Goal: Task Accomplishment & Management: Complete application form

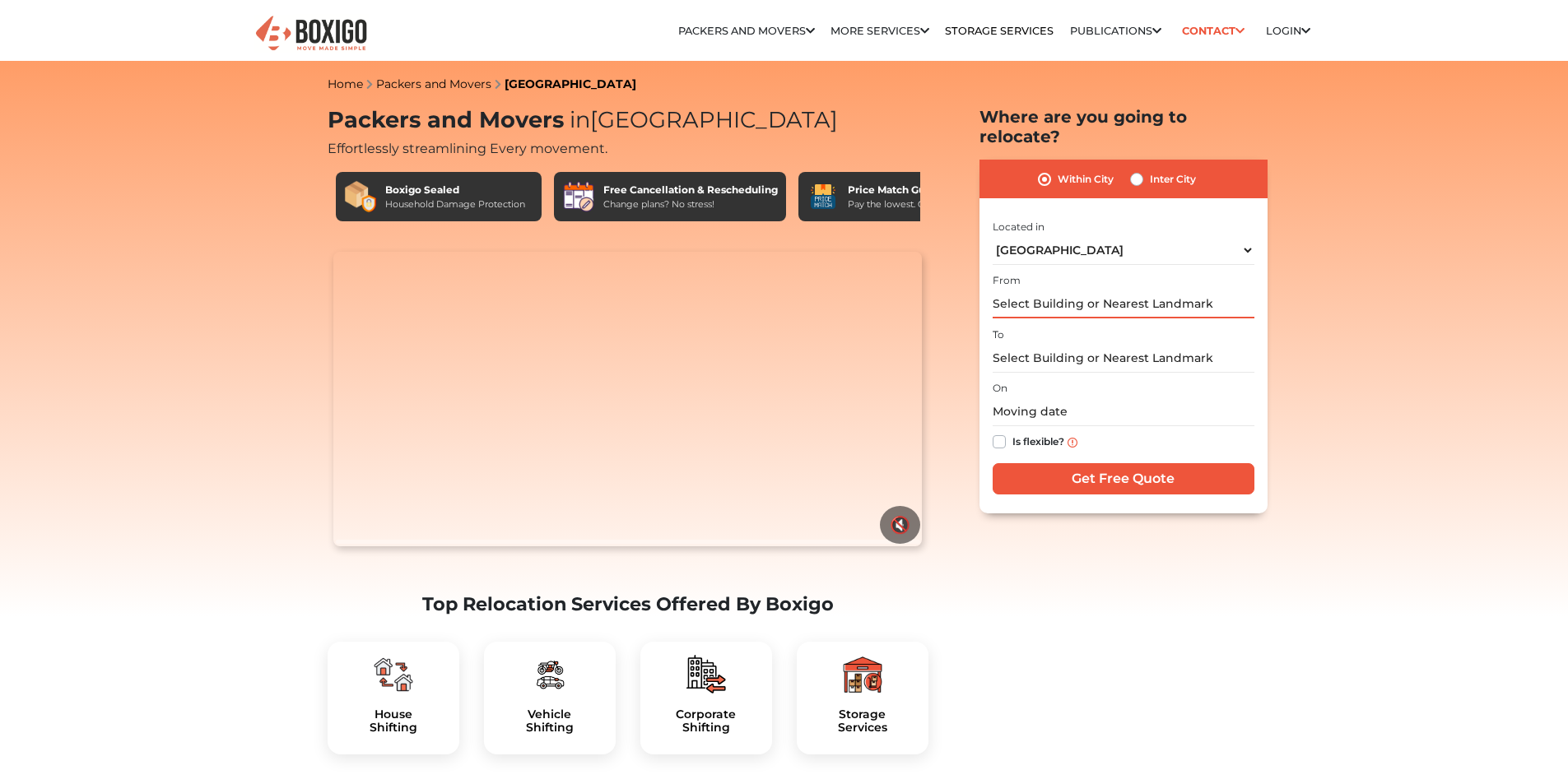
click at [1176, 290] on input "text" at bounding box center [1123, 304] width 262 height 29
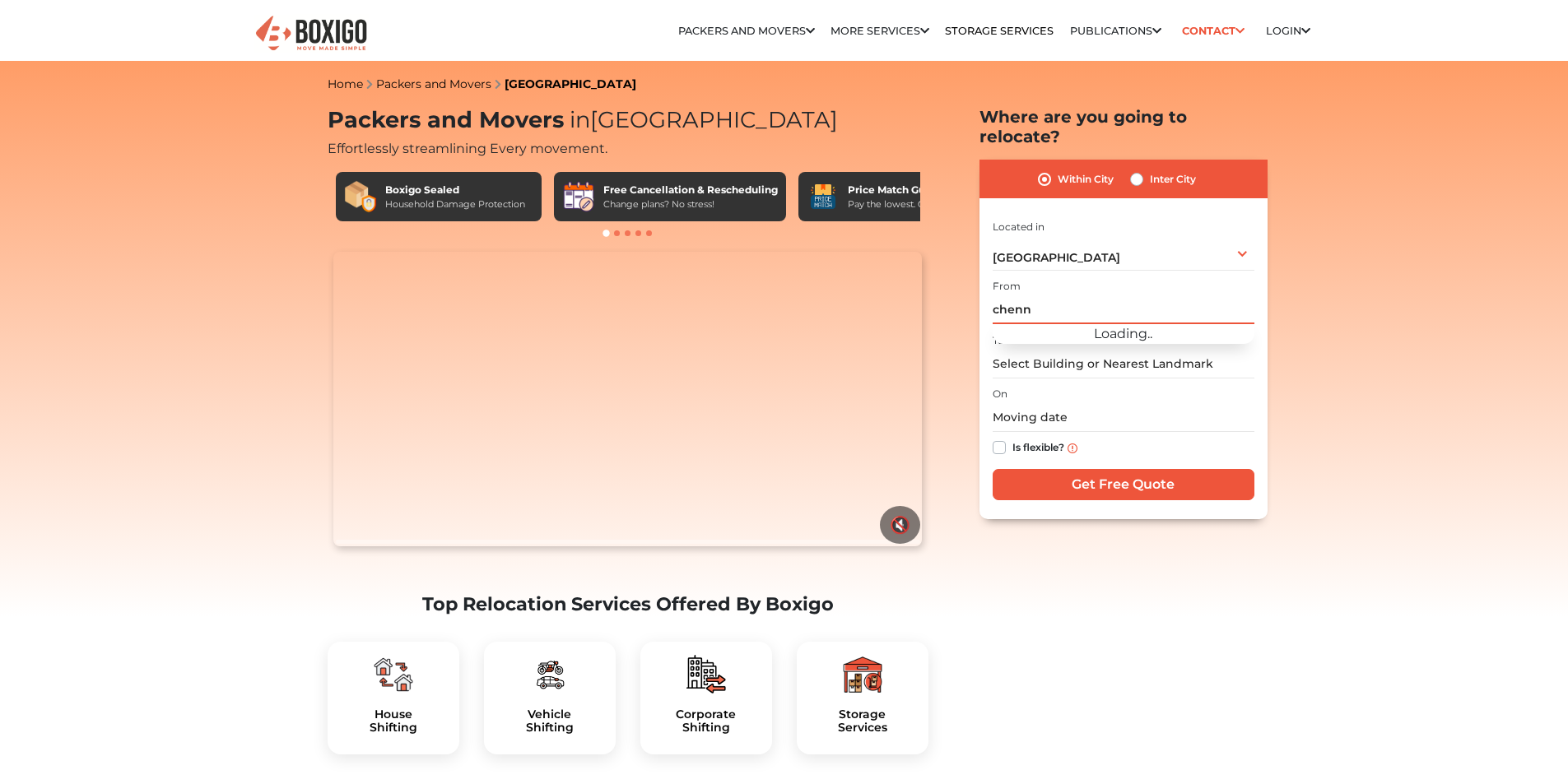
type input "chenn"
click at [1239, 236] on div "[GEOGRAPHIC_DATA] Select City [GEOGRAPHIC_DATA] [GEOGRAPHIC_DATA] [GEOGRAPHIC_D…" at bounding box center [1123, 253] width 262 height 35
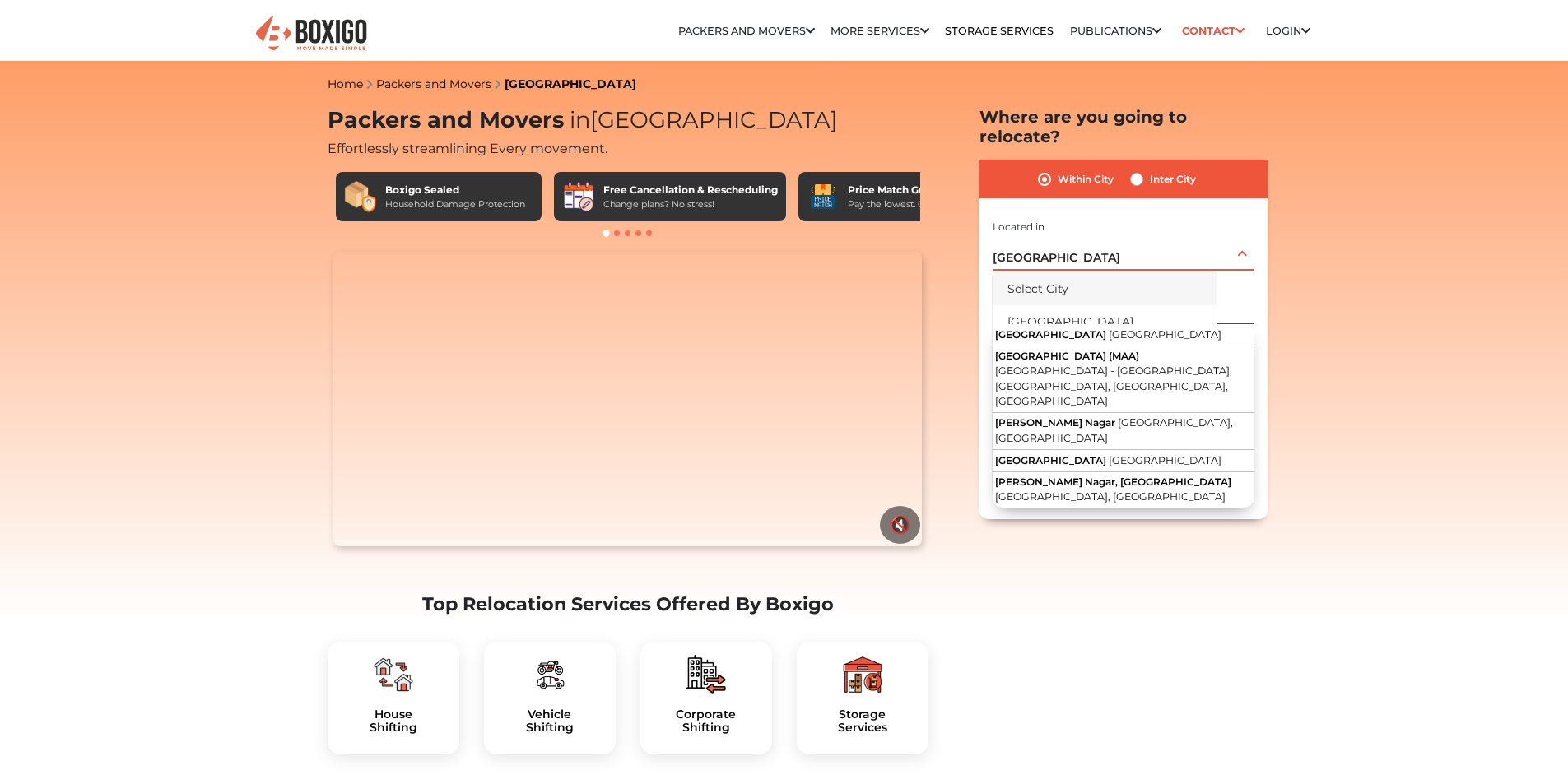
click at [1094, 272] on li "Select City" at bounding box center [1104, 288] width 224 height 33
click at [1191, 236] on div "Select City Select City [GEOGRAPHIC_DATA] [GEOGRAPHIC_DATA] [GEOGRAPHIC_DATA] […" at bounding box center [1123, 253] width 262 height 35
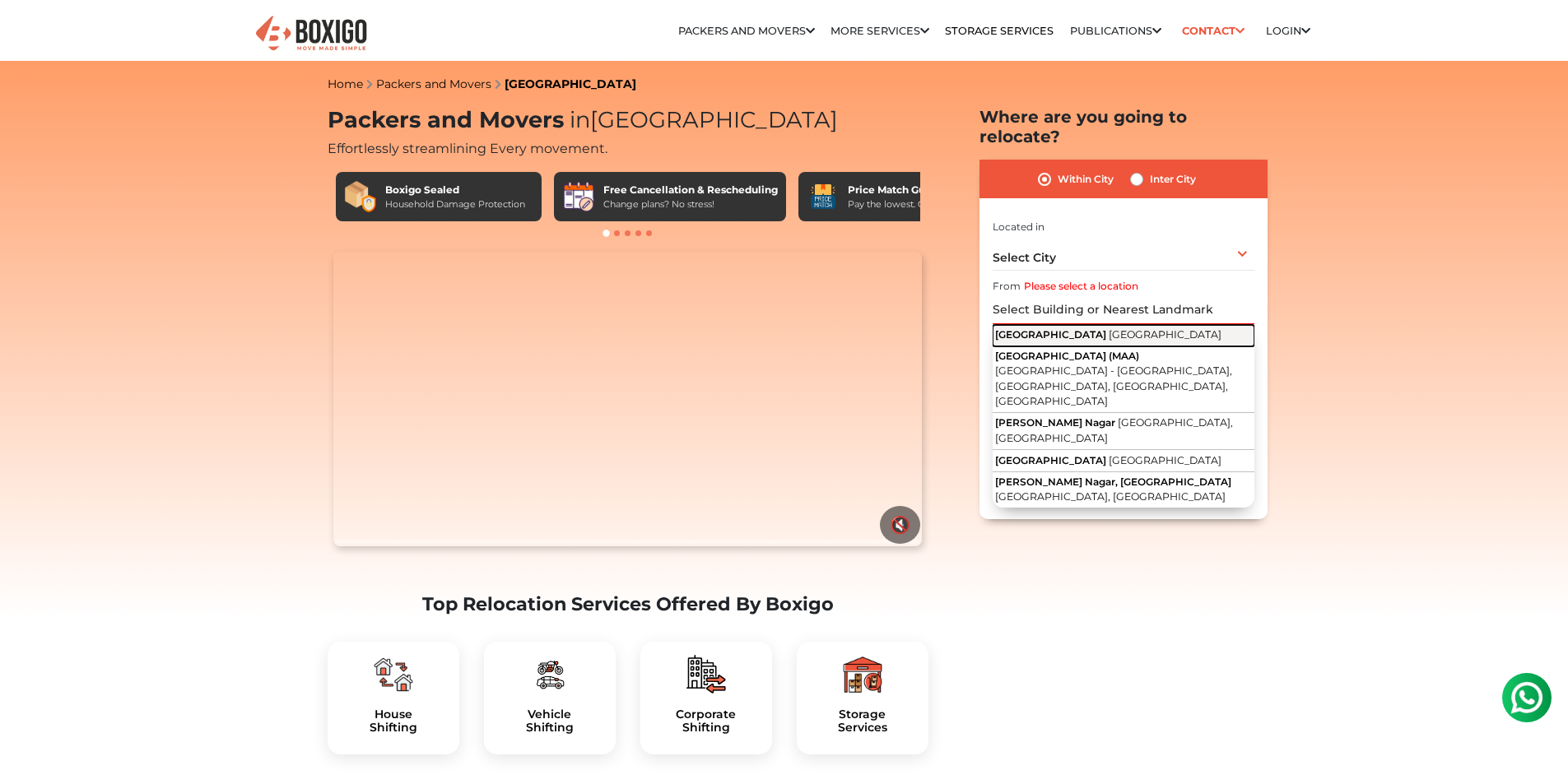
click at [1108, 328] on span "[GEOGRAPHIC_DATA]" at bounding box center [1164, 334] width 113 height 12
type input "[GEOGRAPHIC_DATA], [GEOGRAPHIC_DATA]"
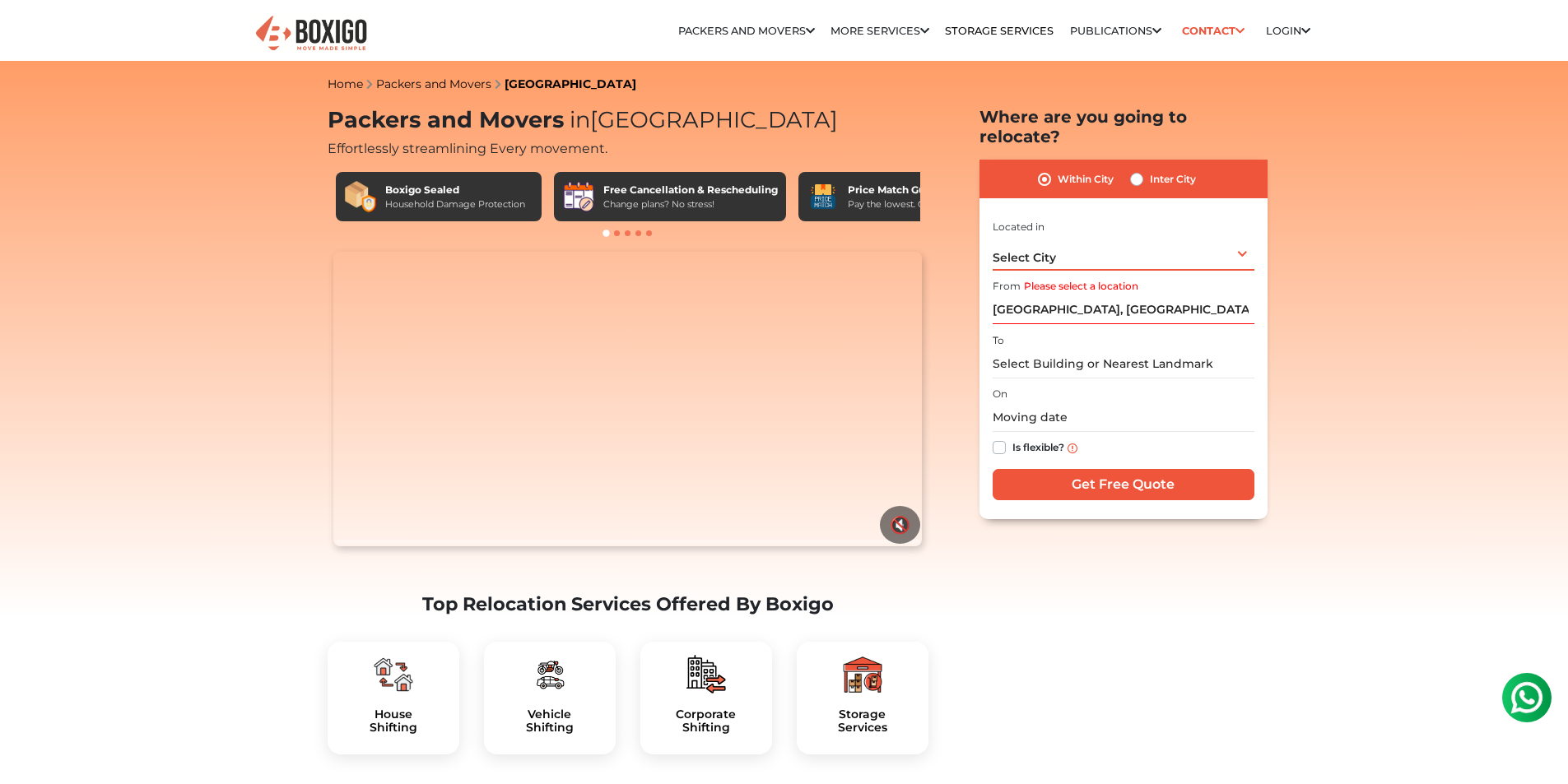
click at [1242, 236] on div "Select City Select City [GEOGRAPHIC_DATA] [GEOGRAPHIC_DATA] [GEOGRAPHIC_DATA] […" at bounding box center [1123, 253] width 262 height 35
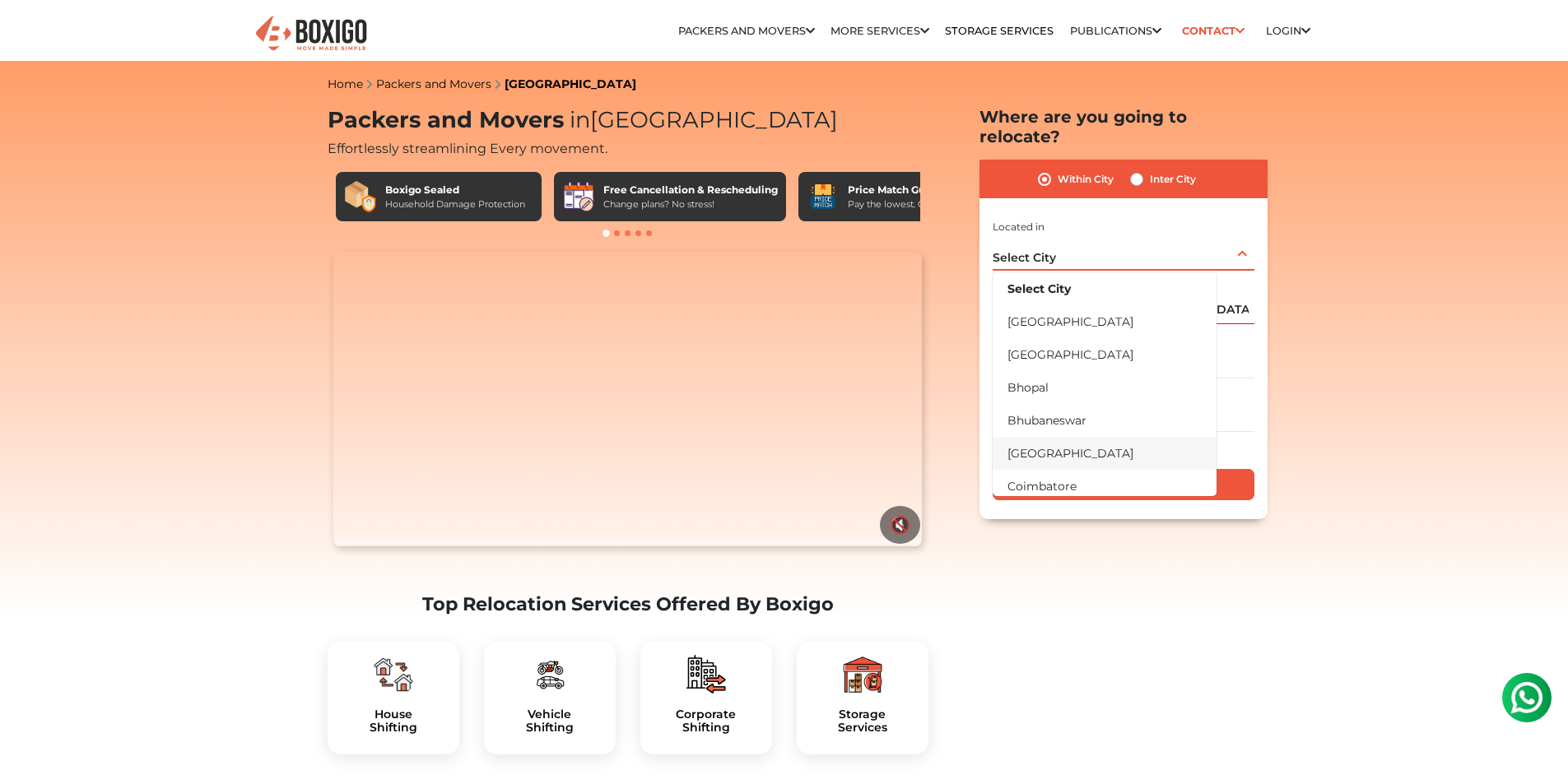
click at [1086, 437] on li "[GEOGRAPHIC_DATA]" at bounding box center [1104, 453] width 224 height 33
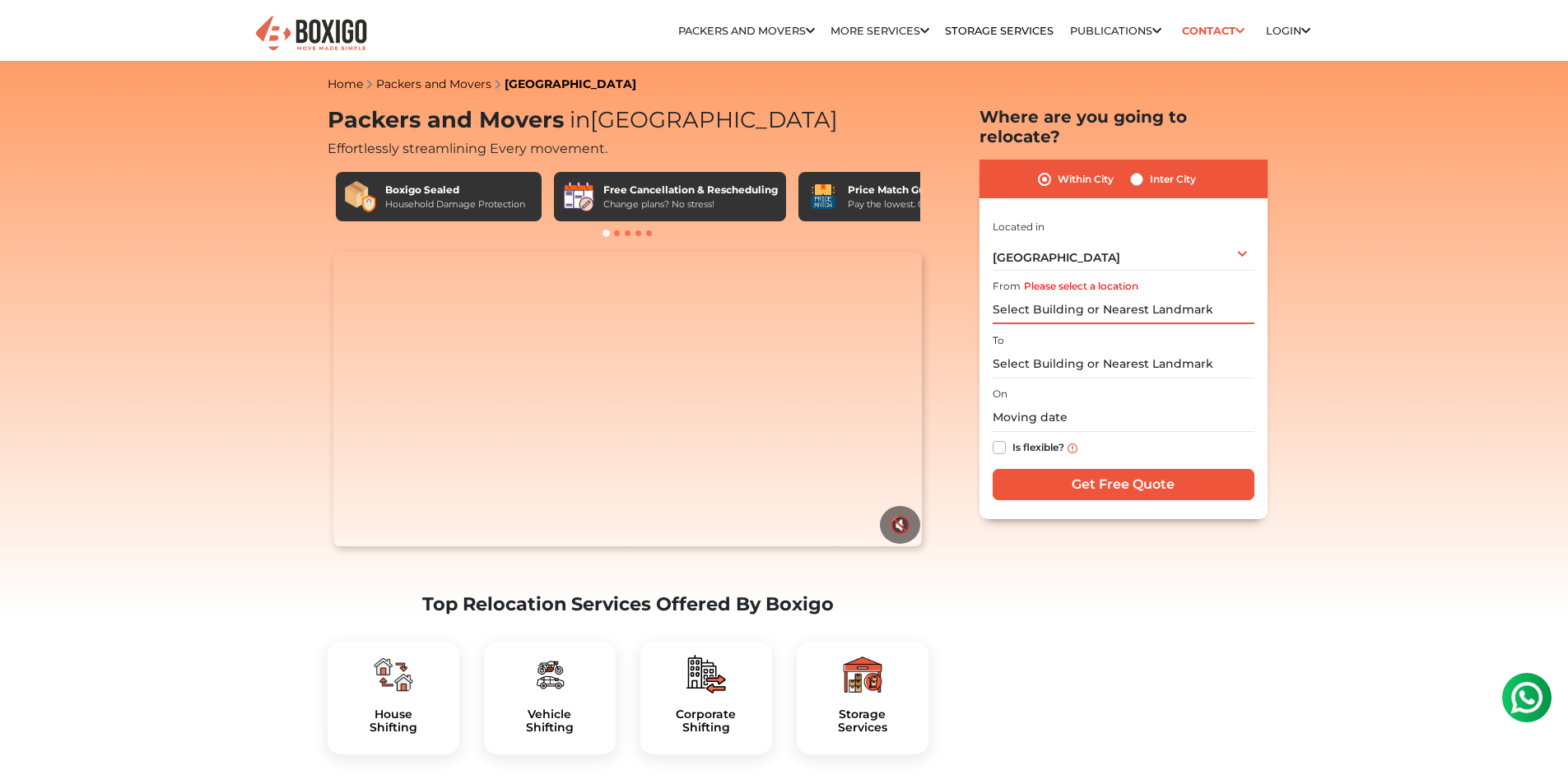
click at [1122, 295] on input "Please select a location" at bounding box center [1123, 309] width 262 height 29
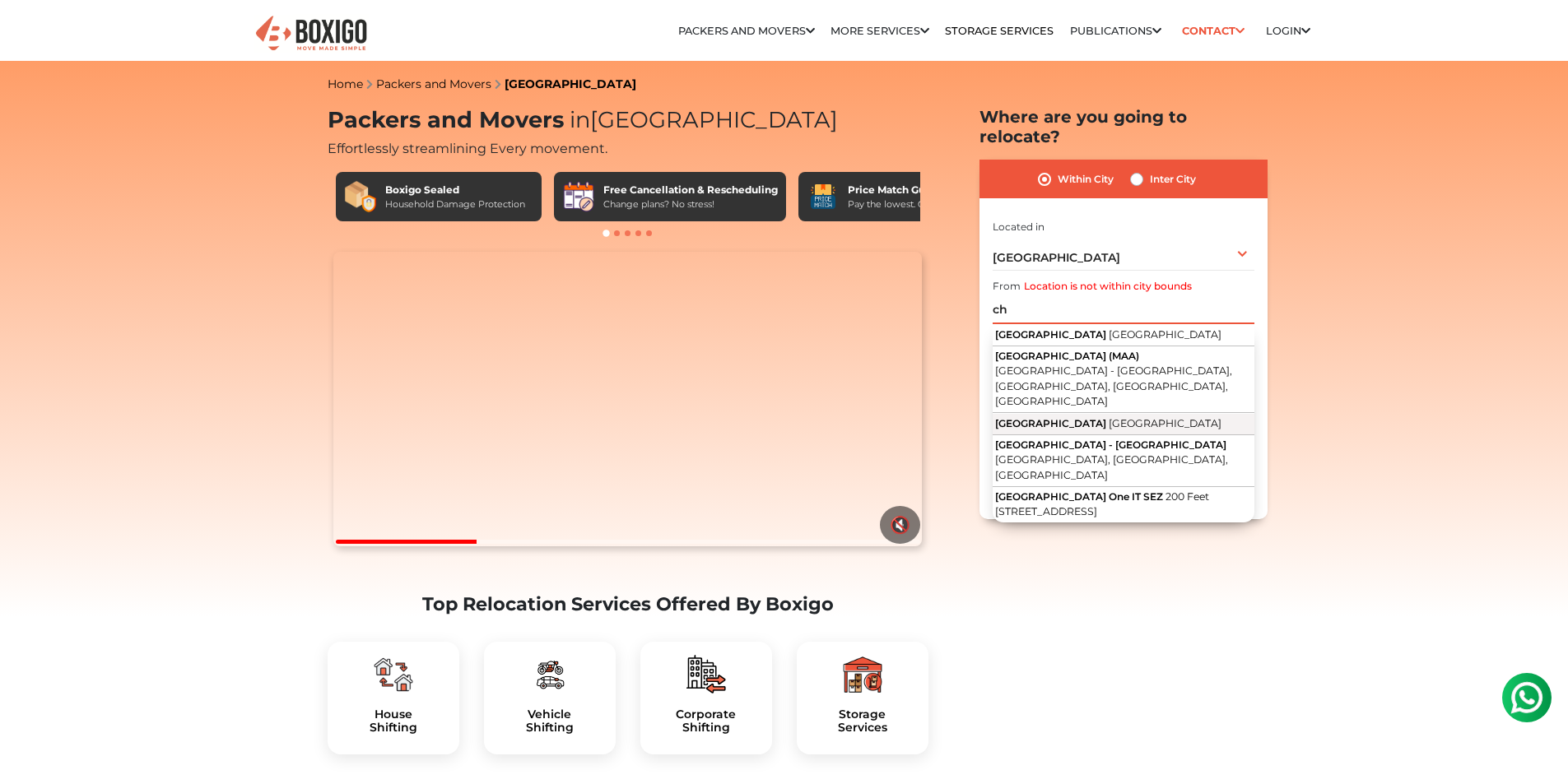
type input "c"
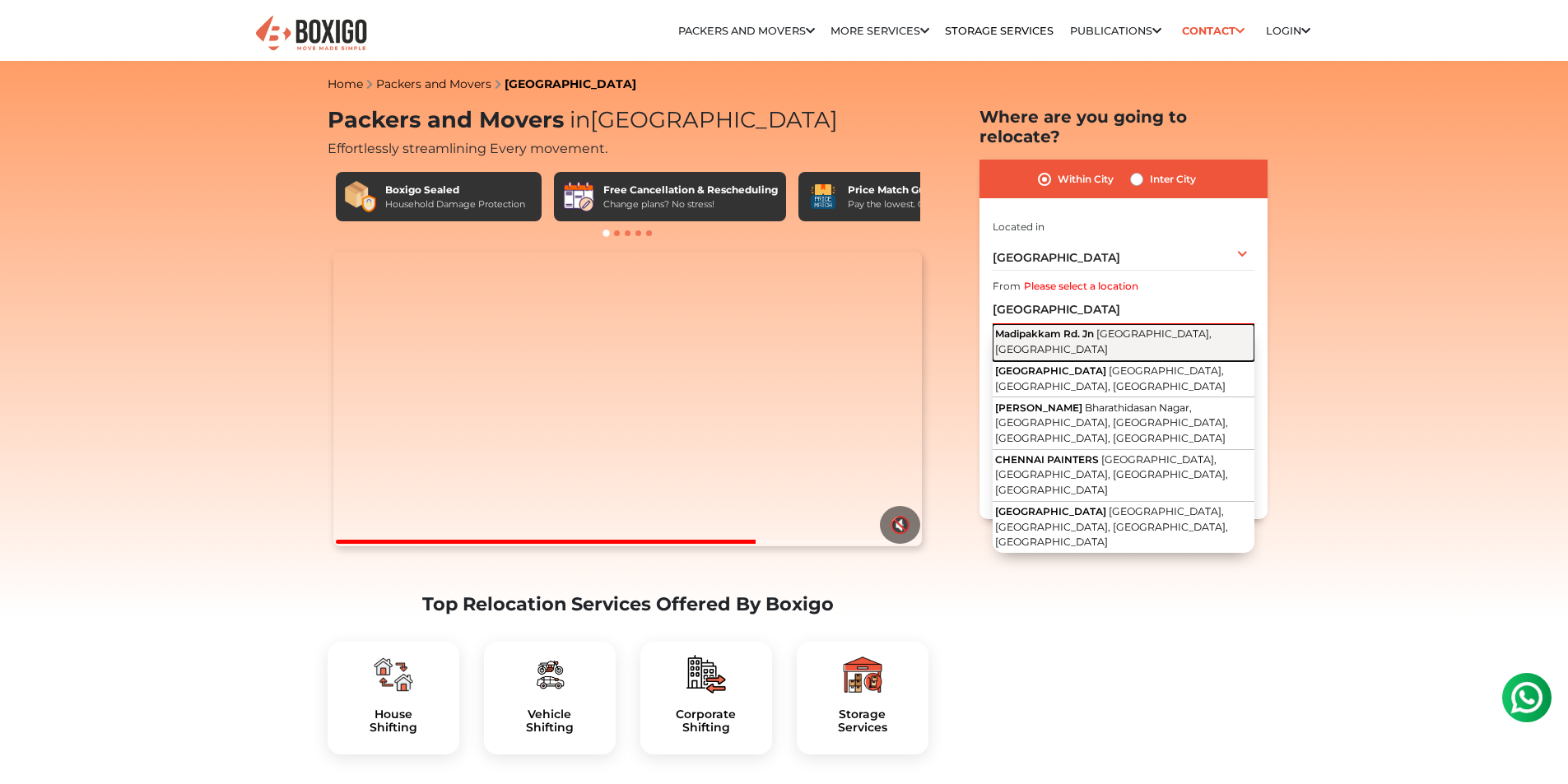
click at [1196, 327] on span "[GEOGRAPHIC_DATA], [GEOGRAPHIC_DATA]" at bounding box center [1103, 341] width 216 height 28
type input "Madipakkam Rd. [STREET_ADDRESS]"
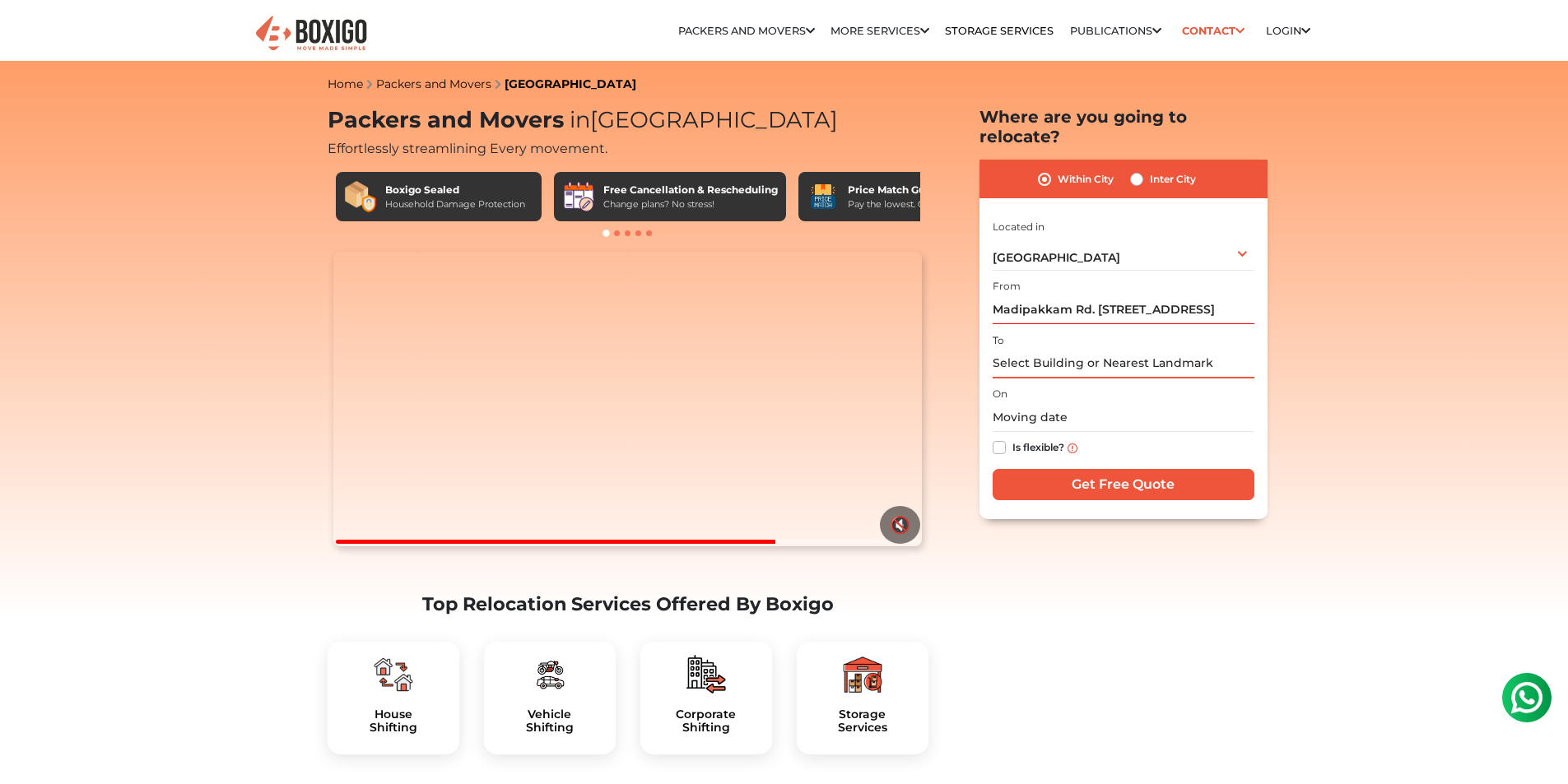
click at [1147, 351] on input "text" at bounding box center [1123, 364] width 262 height 29
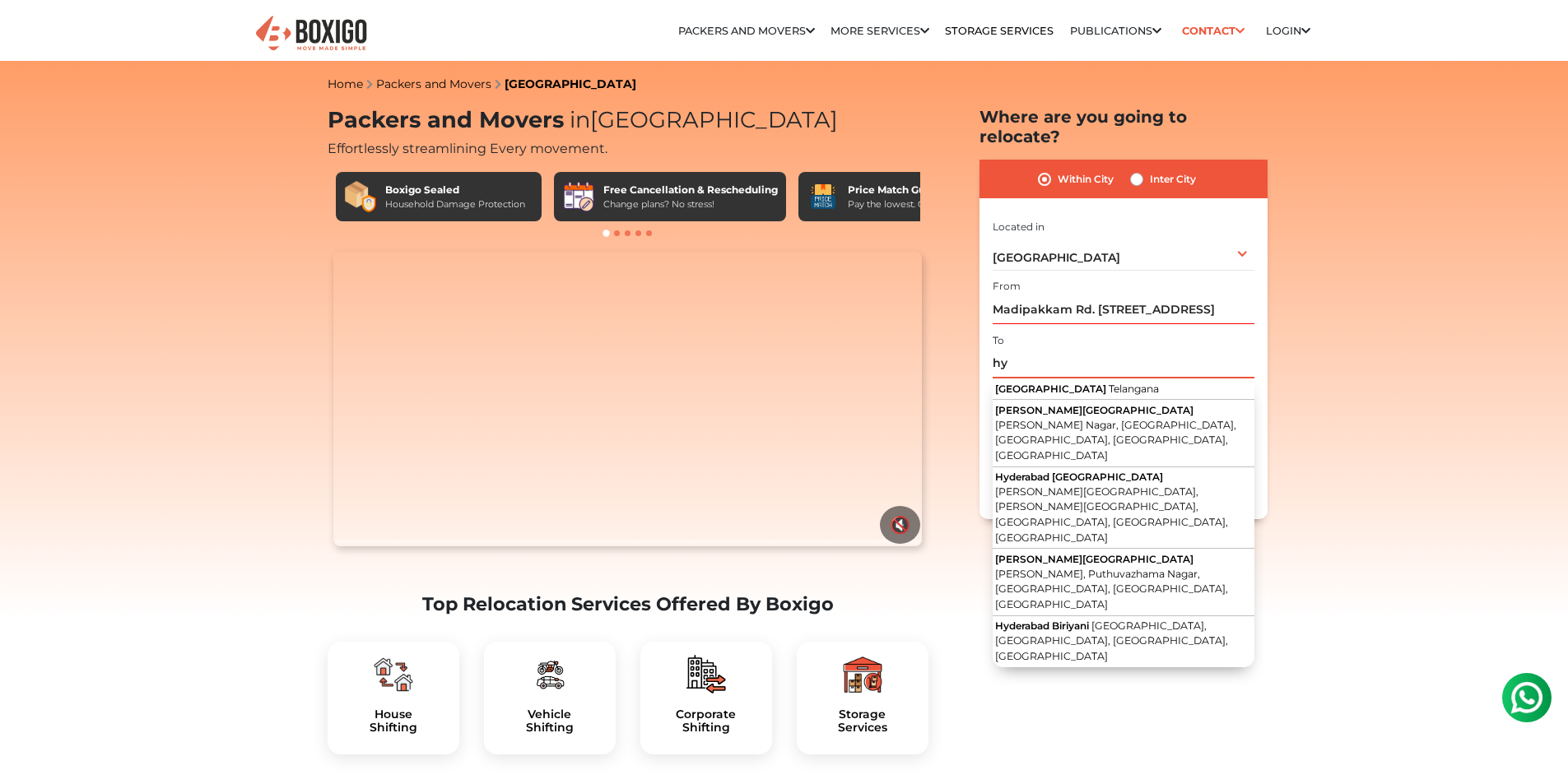
type input "h"
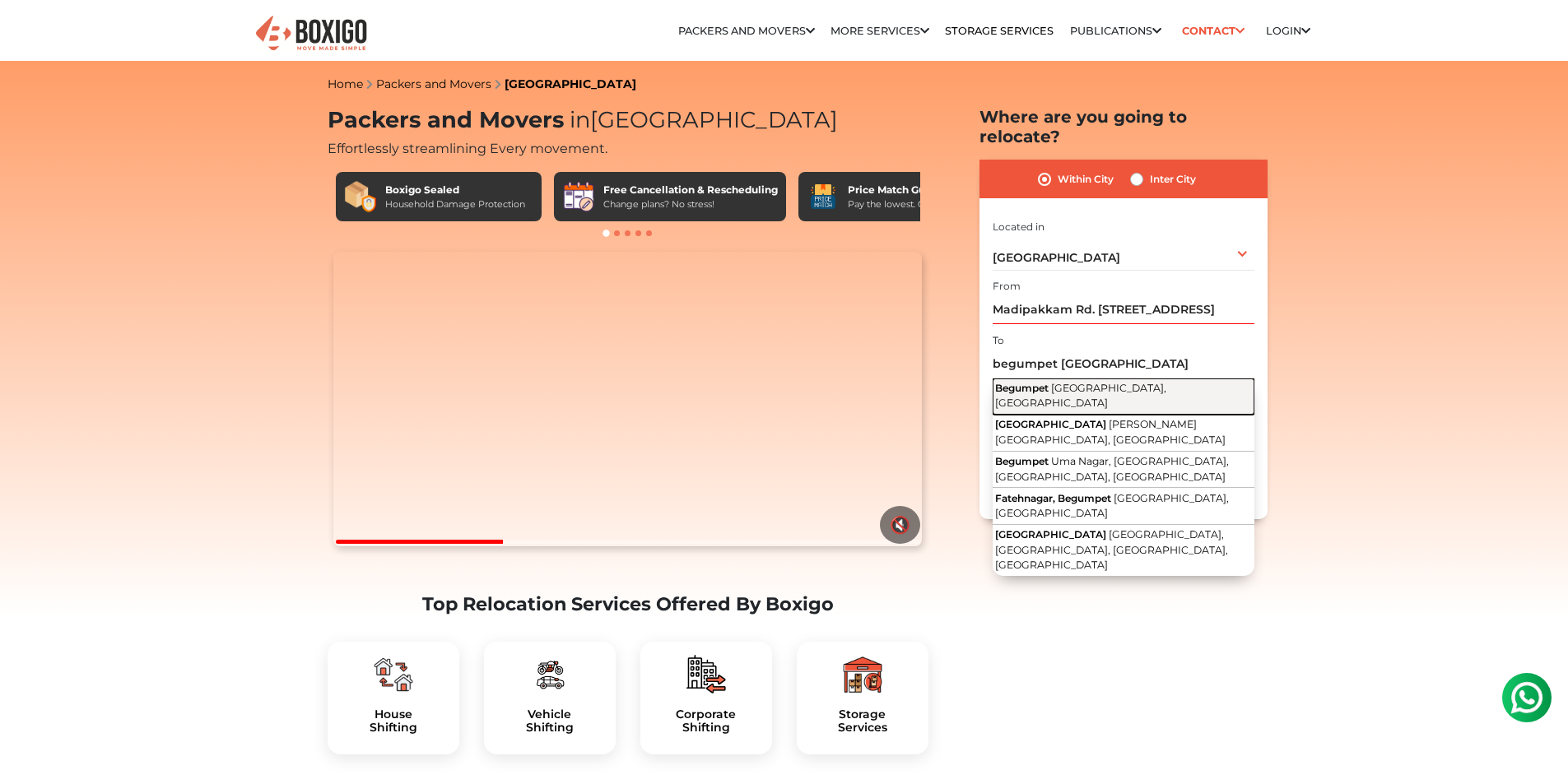
click at [1145, 382] on span "[GEOGRAPHIC_DATA], [GEOGRAPHIC_DATA]" at bounding box center [1080, 396] width 171 height 28
type input "Begumpet, [GEOGRAPHIC_DATA], [GEOGRAPHIC_DATA]"
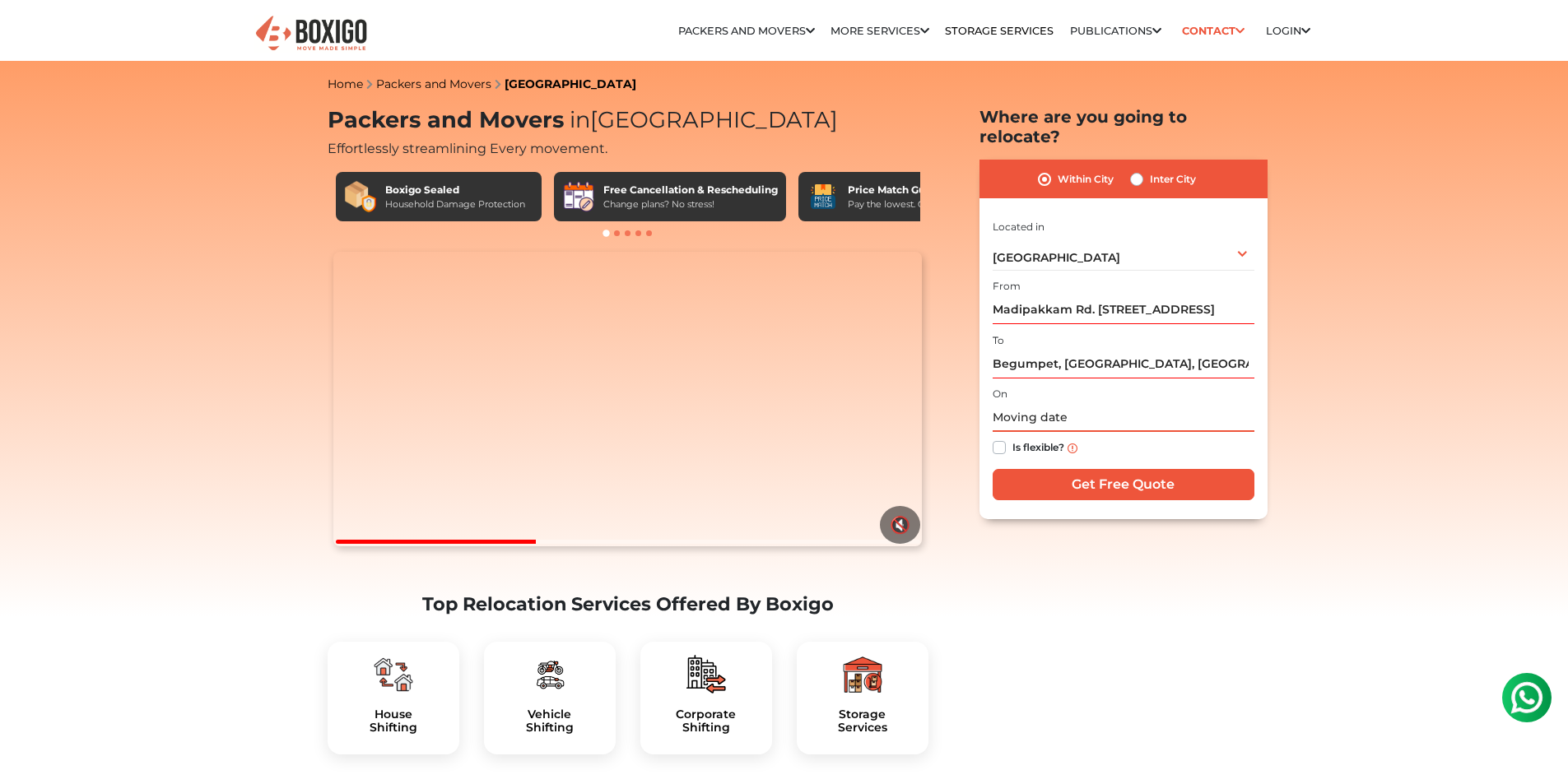
click at [1052, 403] on input "text" at bounding box center [1123, 417] width 262 height 29
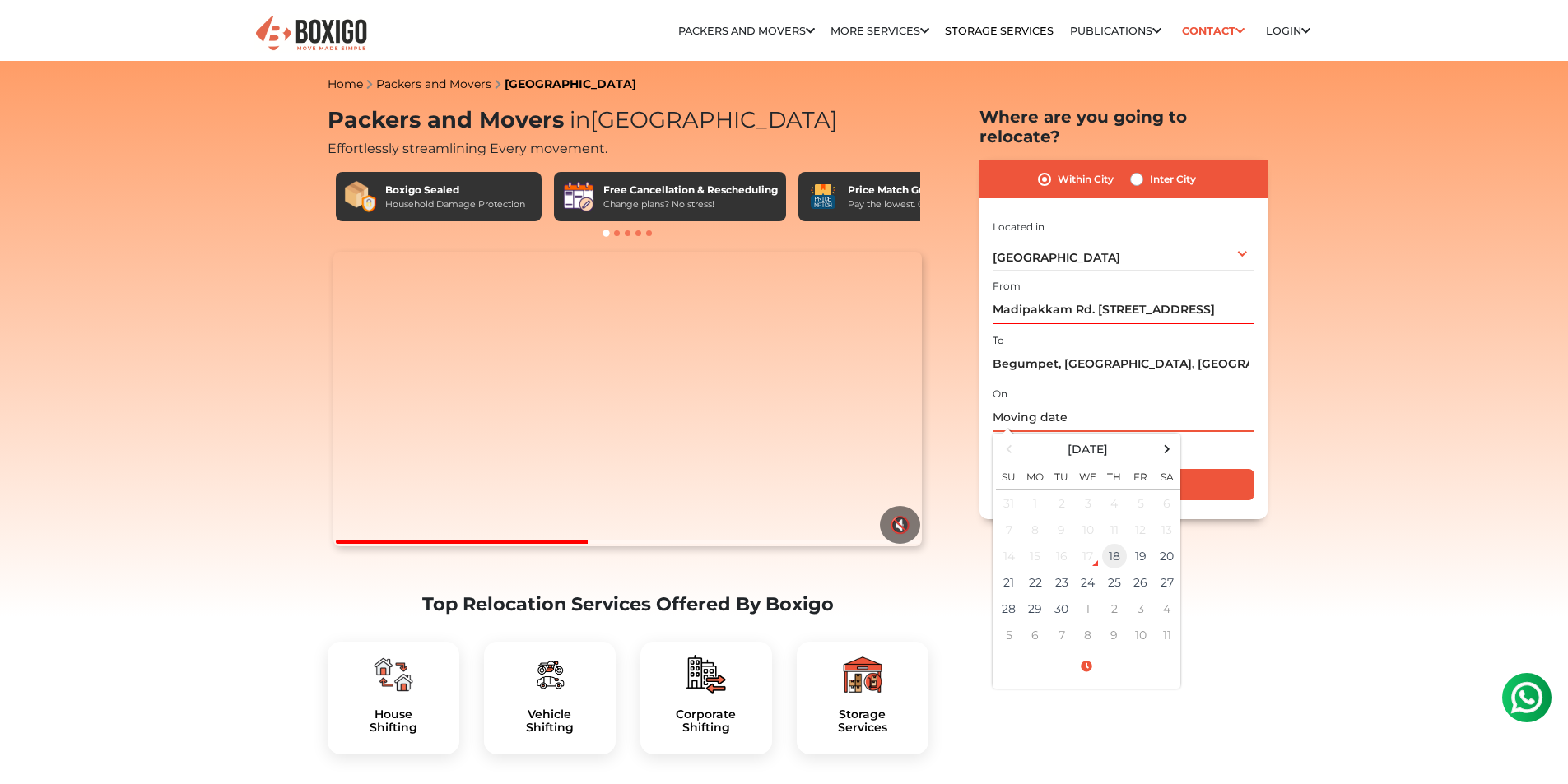
click at [1124, 543] on td "18" at bounding box center [1114, 556] width 26 height 26
type input "[DATE] 4:25 PM"
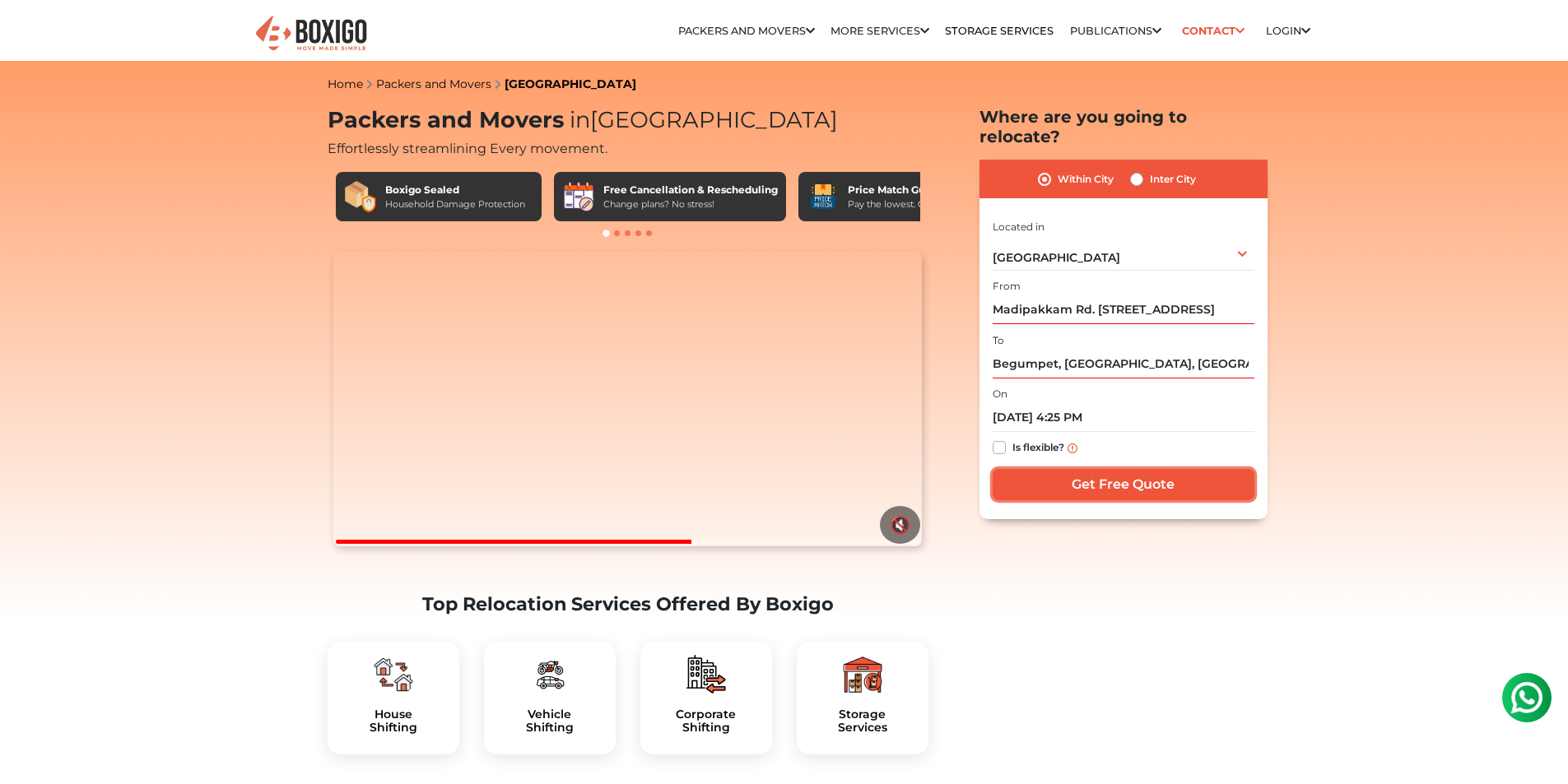
click at [1094, 469] on input "Get Free Quote" at bounding box center [1123, 484] width 262 height 31
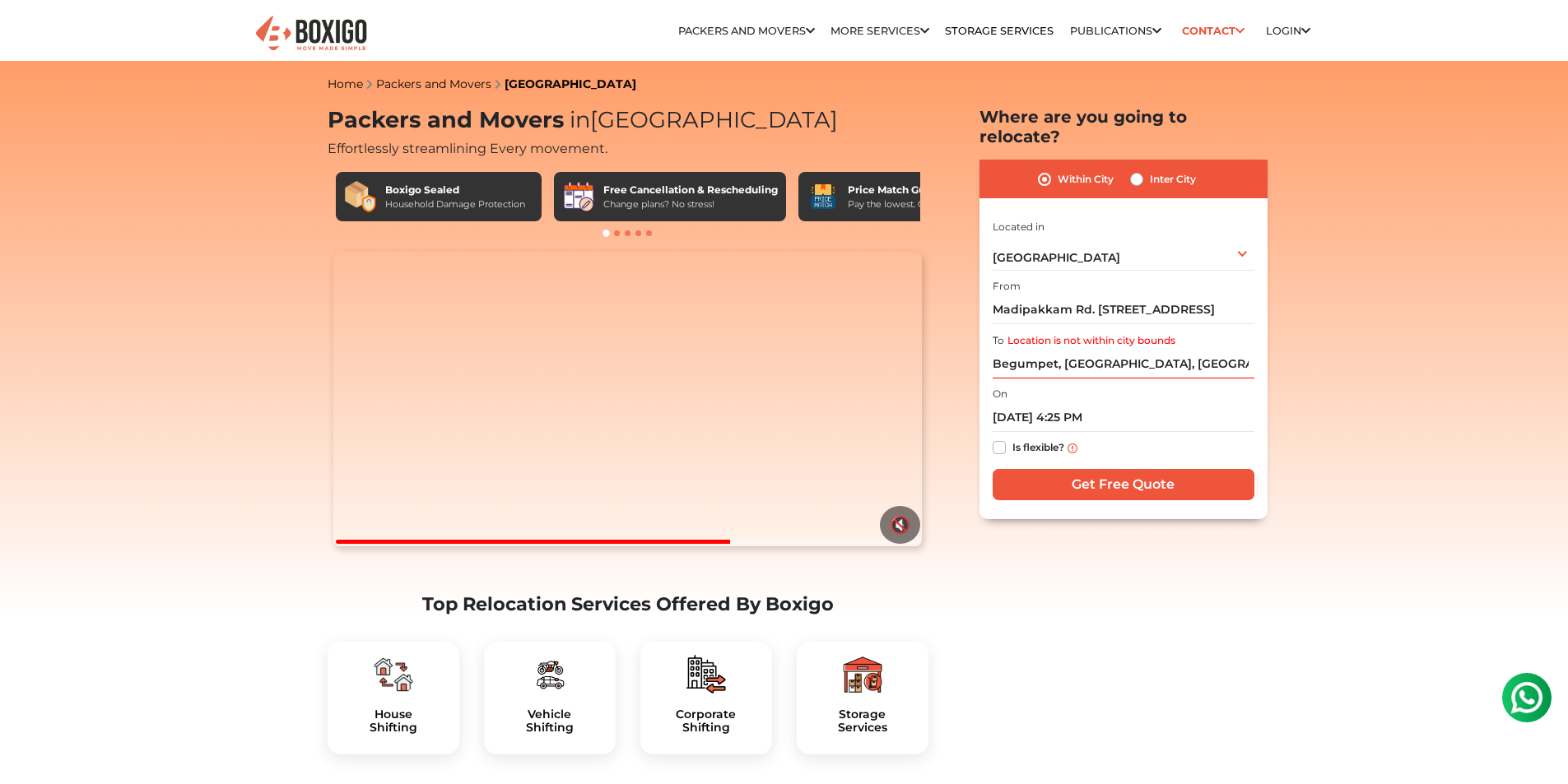
click at [1018, 333] on label "Location is not within city bounds" at bounding box center [1091, 340] width 168 height 15
click at [1018, 350] on input "Begumpet, [GEOGRAPHIC_DATA], [GEOGRAPHIC_DATA]" at bounding box center [1123, 364] width 262 height 29
click at [1028, 333] on label "Location is not within city bounds" at bounding box center [1091, 340] width 168 height 15
click at [1028, 350] on input "Begumpet, [GEOGRAPHIC_DATA], [GEOGRAPHIC_DATA]" at bounding box center [1123, 364] width 262 height 29
click at [1128, 333] on label "Location is not within city bounds" at bounding box center [1091, 340] width 168 height 15
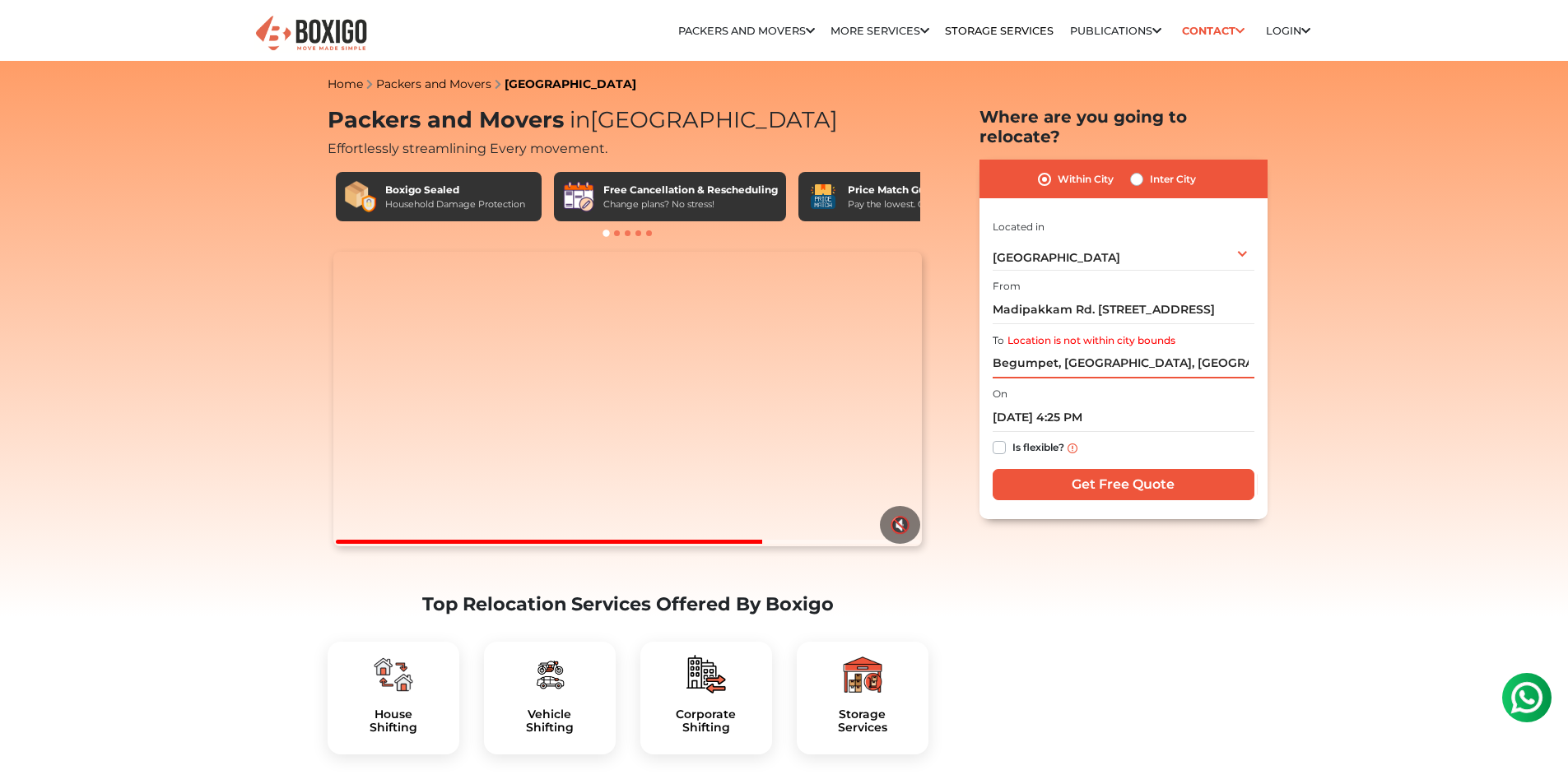
click at [1128, 350] on input "Begumpet, [GEOGRAPHIC_DATA], [GEOGRAPHIC_DATA]" at bounding box center [1123, 364] width 262 height 29
click at [1012, 438] on label "Is flexible?" at bounding box center [1038, 446] width 52 height 17
click at [1003, 438] on input "Is flexible?" at bounding box center [998, 446] width 13 height 16
checkbox input "true"
click at [1113, 469] on input "Get Free Quote" at bounding box center [1123, 484] width 262 height 31
